Goal: Entertainment & Leisure: Consume media (video, audio)

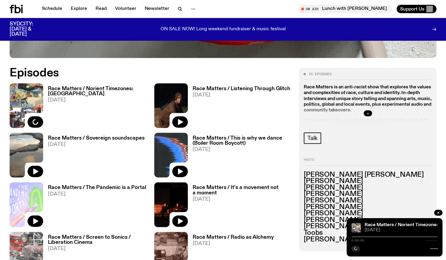
scroll to position [267, 0]
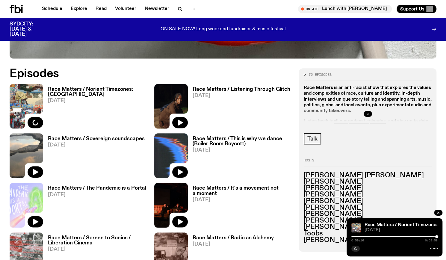
click at [131, 89] on h3 "Race Matters / Norient Timezones: [GEOGRAPHIC_DATA]" at bounding box center [97, 92] width 99 height 10
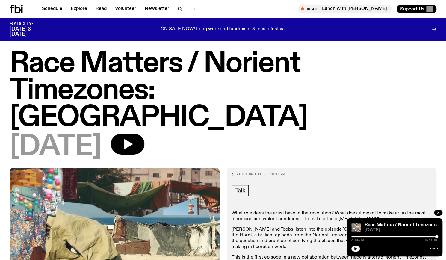
scroll to position [1, 0]
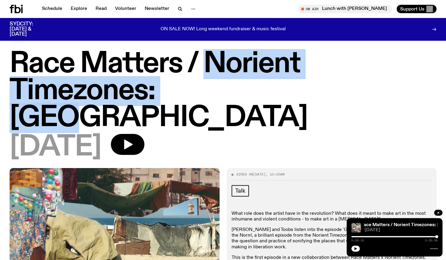
drag, startPoint x: 216, startPoint y: 83, endPoint x: 209, endPoint y: 72, distance: 13.2
click at [209, 72] on h1 "Race Matters / Norient Timezones: [GEOGRAPHIC_DATA]" at bounding box center [223, 91] width 427 height 81
copy h1 "Norient Timezones: [GEOGRAPHIC_DATA]"
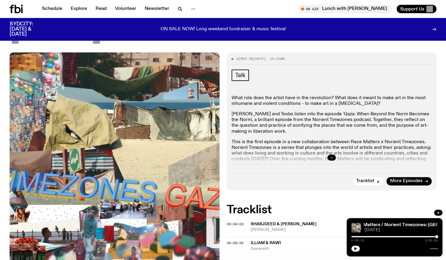
scroll to position [120, 0]
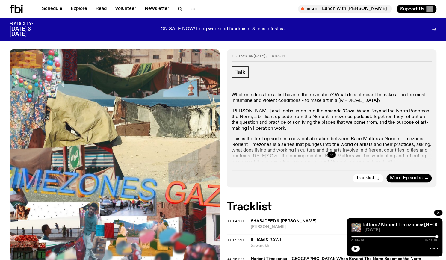
click at [330, 153] on icon "button" at bounding box center [332, 155] width 4 height 4
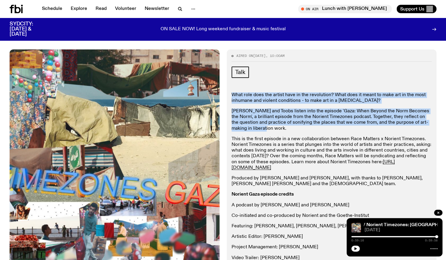
drag, startPoint x: 270, startPoint y: 104, endPoint x: 229, endPoint y: 67, distance: 55.4
click at [229, 67] on div "Aired on [DATE] 10:00am Talk What role does the artist have in the revolution? …" at bounding box center [332, 206] width 210 height 314
copy div "What role does the artist have in the revolution? What does it meant to make ar…"
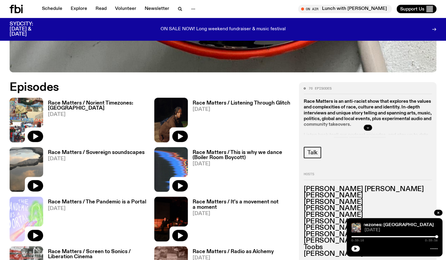
scroll to position [251, 0]
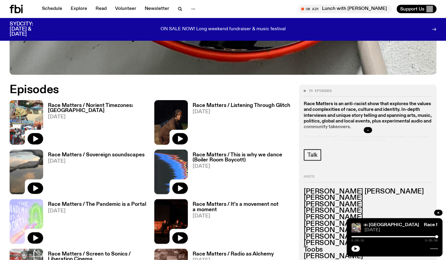
click at [369, 131] on icon "button" at bounding box center [368, 130] width 4 height 4
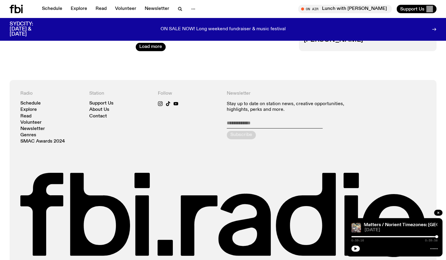
scroll to position [1143, 0]
